Goal: Task Accomplishment & Management: Manage account settings

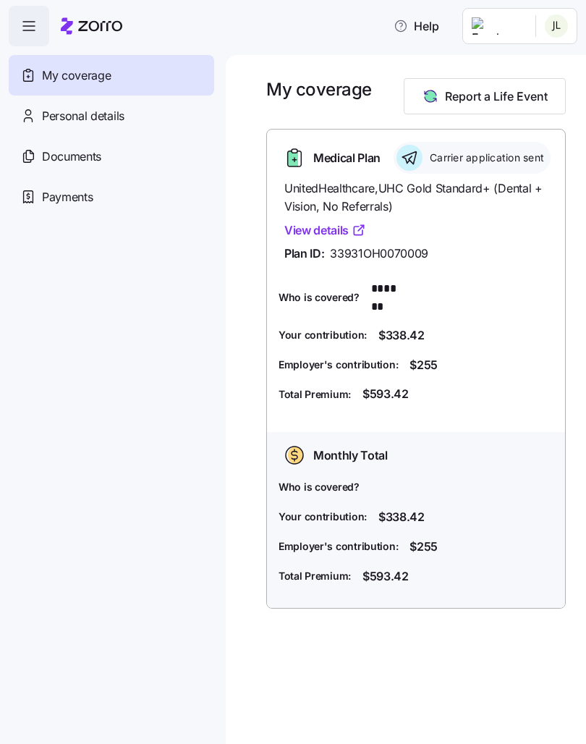
click at [326, 239] on link "View details" at bounding box center [325, 230] width 82 height 18
click at [59, 200] on span "Payments" at bounding box center [67, 197] width 51 height 18
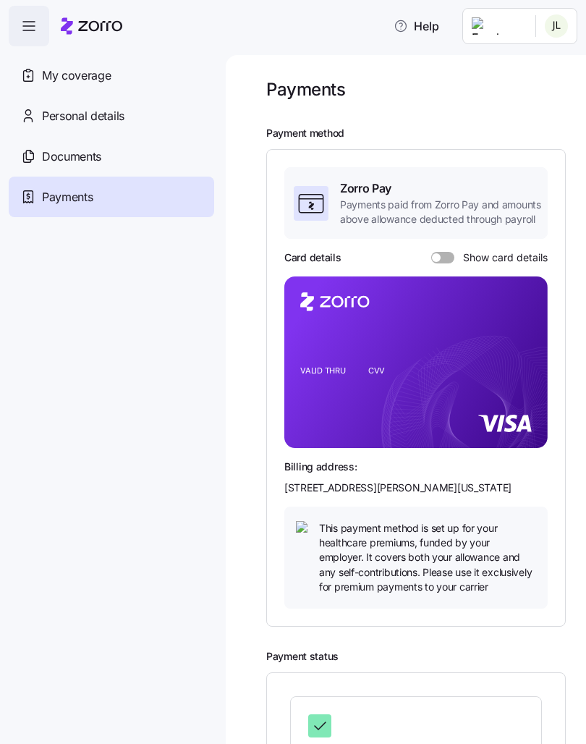
click at [441, 258] on span at bounding box center [448, 258] width 14 height 12
click at [431, 252] on input "Show card details" at bounding box center [431, 252] width 0 height 0
click at [72, 75] on span "My coverage" at bounding box center [76, 76] width 69 height 18
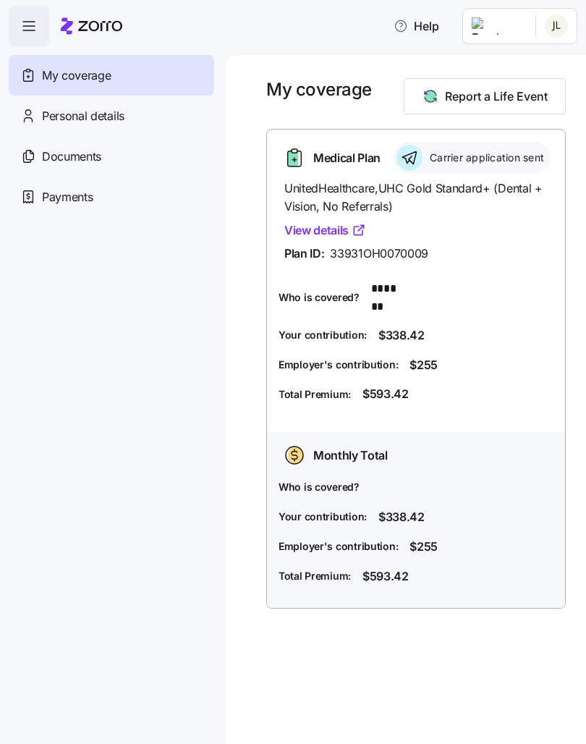
click at [341, 239] on link "View details" at bounding box center [325, 230] width 82 height 18
